Goal: Task Accomplishment & Management: Complete application form

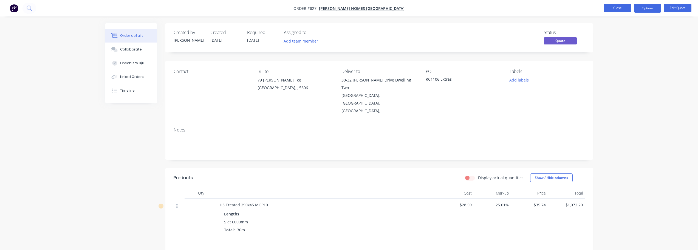
click at [613, 6] on button "Close" at bounding box center [616, 8] width 27 height 8
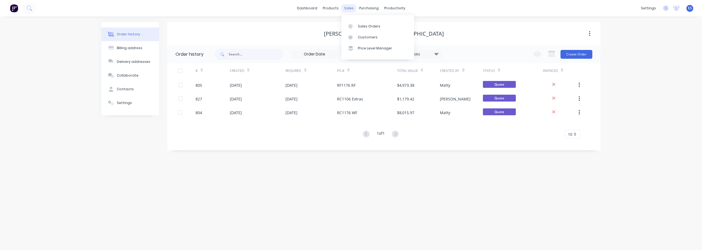
click at [350, 10] on div "sales" at bounding box center [348, 8] width 15 height 8
click at [365, 27] on div "Sales Orders" at bounding box center [369, 26] width 22 height 5
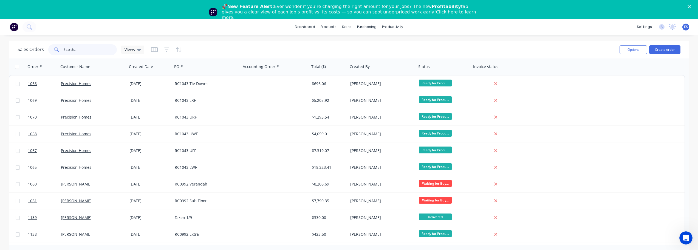
click at [91, 52] on input "text" at bounding box center [90, 49] width 53 height 11
type input "rc0676"
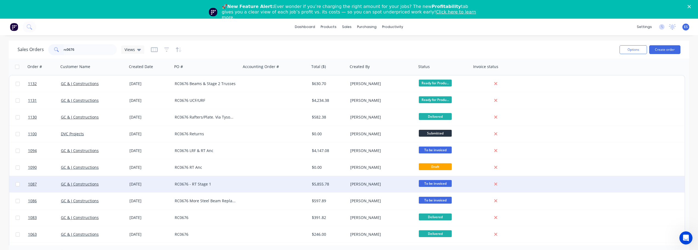
click at [234, 183] on div "RC0676 - RT Stage 1" at bounding box center [205, 183] width 61 height 5
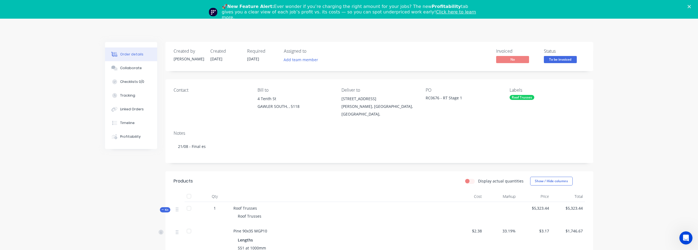
click at [691, 6] on icon "Close" at bounding box center [688, 6] width 3 height 3
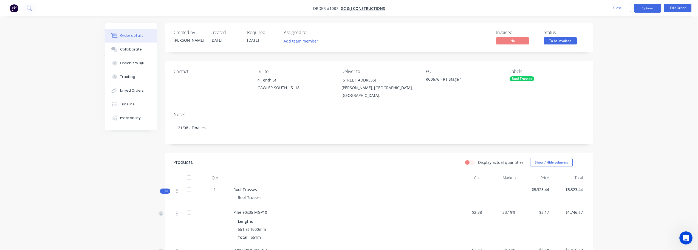
click at [649, 7] on button "Options" at bounding box center [647, 8] width 27 height 9
click at [627, 131] on div "Duplicate" at bounding box center [631, 132] width 50 height 8
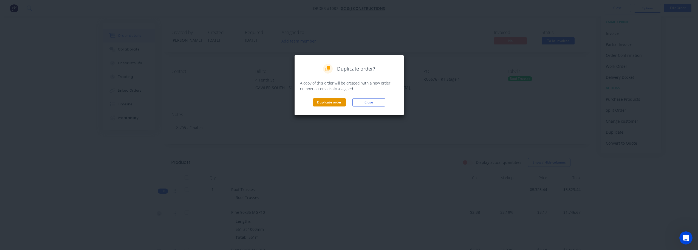
click at [327, 101] on button "Duplicate order" at bounding box center [329, 102] width 33 height 8
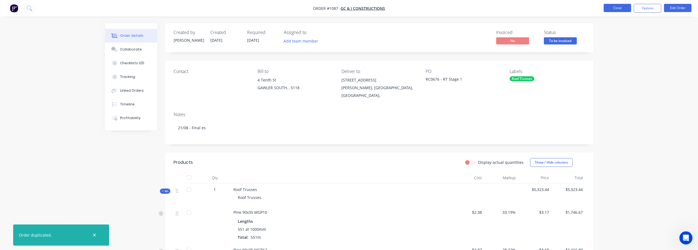
click at [617, 8] on button "Close" at bounding box center [616, 8] width 27 height 8
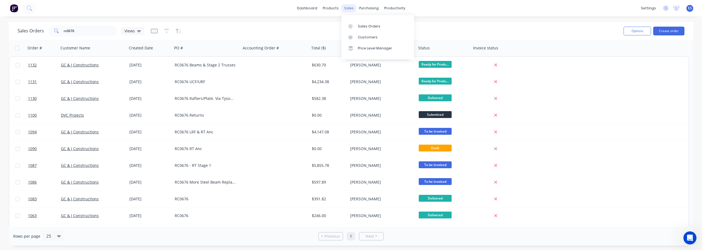
click at [350, 9] on div "sales" at bounding box center [348, 8] width 15 height 8
click at [352, 26] on icon at bounding box center [350, 26] width 5 height 5
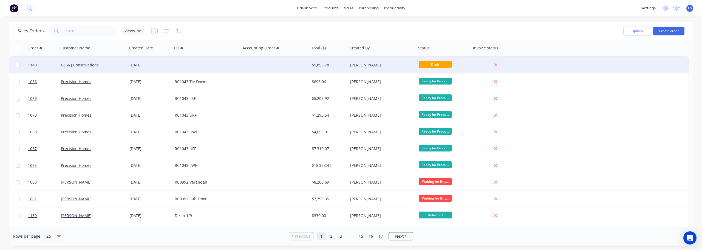
click at [230, 70] on div at bounding box center [206, 65] width 69 height 16
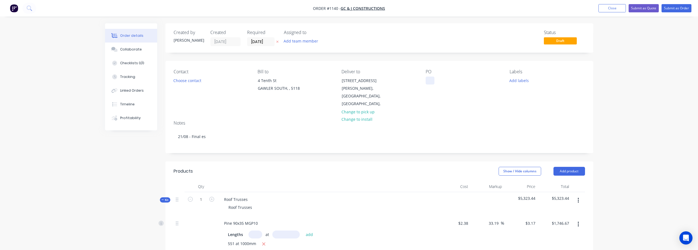
click at [429, 83] on div at bounding box center [430, 80] width 9 height 8
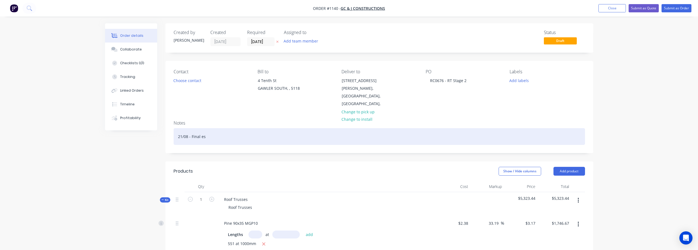
drag, startPoint x: 240, startPoint y: 133, endPoint x: 226, endPoint y: 132, distance: 13.7
click at [240, 133] on div "21/08 - Final es" at bounding box center [379, 136] width 411 height 17
drag, startPoint x: 219, startPoint y: 132, endPoint x: 164, endPoint y: 135, distance: 55.2
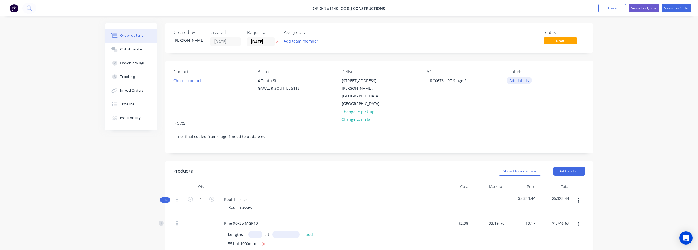
click at [512, 81] on button "Add labels" at bounding box center [518, 79] width 25 height 7
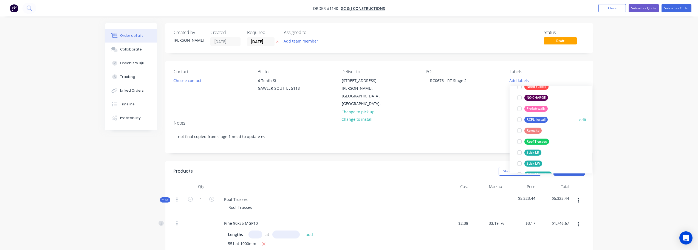
scroll to position [110, 0]
click at [546, 130] on div "Roof Trusses" at bounding box center [536, 129] width 25 height 6
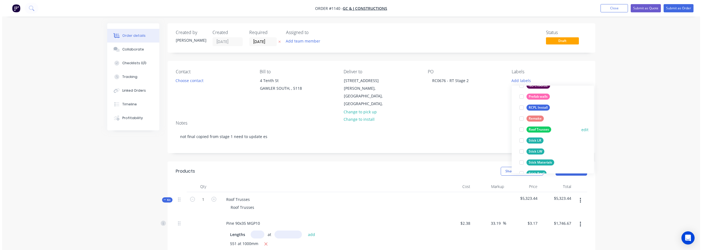
scroll to position [0, 0]
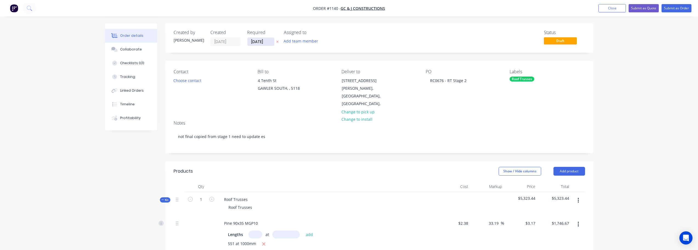
click at [268, 42] on input "02/09/25" at bounding box center [260, 42] width 27 height 8
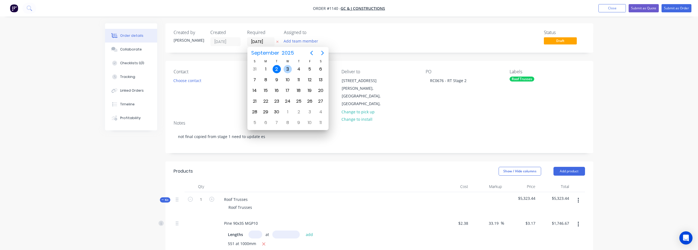
click at [288, 66] on div "3" at bounding box center [288, 69] width 8 height 8
type input "03/09/25"
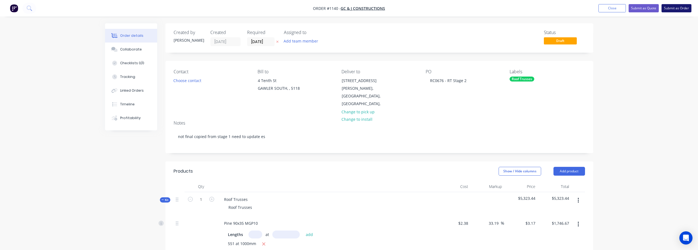
click at [679, 11] on button "Submit as Order" at bounding box center [676, 8] width 30 height 8
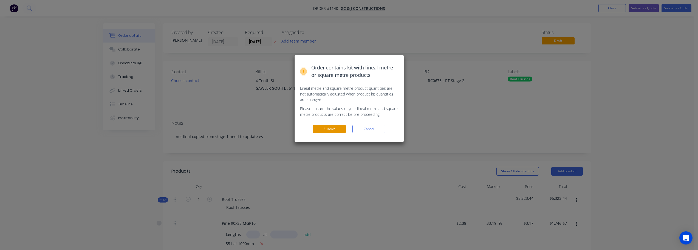
click at [338, 132] on button "Submit" at bounding box center [329, 129] width 33 height 8
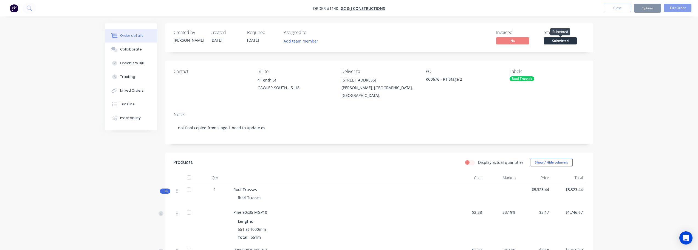
click at [565, 40] on span "Submitted" at bounding box center [560, 40] width 33 height 7
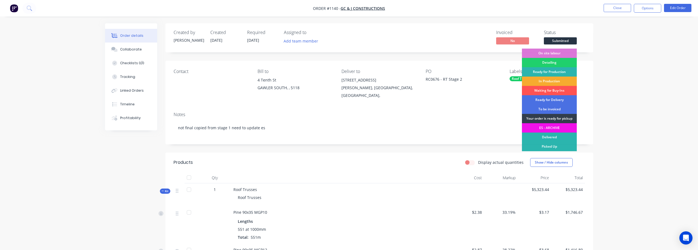
click at [565, 78] on div "In Production" at bounding box center [549, 80] width 55 height 9
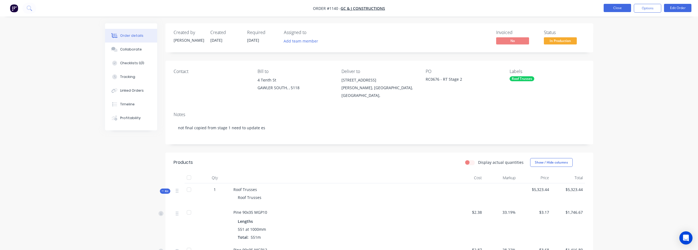
click at [619, 11] on button "Close" at bounding box center [616, 8] width 27 height 8
